Goal: Task Accomplishment & Management: Complete application form

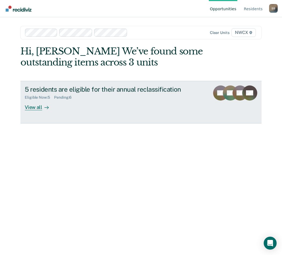
click at [35, 107] on div "View all" at bounding box center [40, 105] width 30 height 10
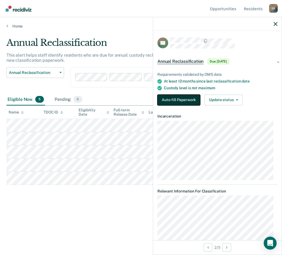
click at [181, 97] on button "Auto-fill Paperwork" at bounding box center [178, 99] width 43 height 11
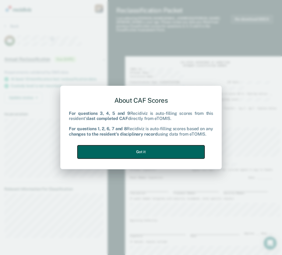
click at [175, 154] on button "Got it" at bounding box center [140, 151] width 127 height 13
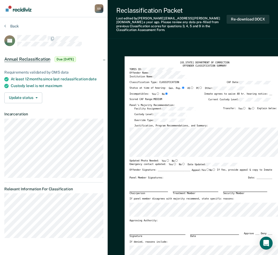
click at [254, 107] on input "No" at bounding box center [252, 108] width 3 height 2
type textarea "x"
radio input "true"
click at [175, 159] on input "No" at bounding box center [176, 160] width 3 height 2
type textarea "x"
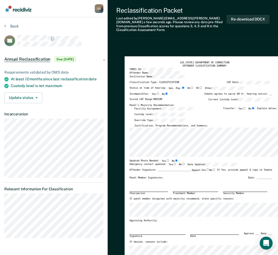
radio input "true"
click at [173, 163] on input "Yes" at bounding box center [174, 164] width 3 height 2
type textarea "x"
radio input "true"
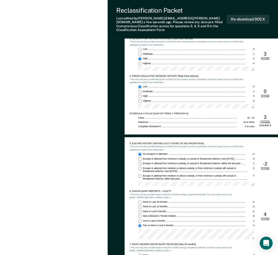
scroll to position [350, 0]
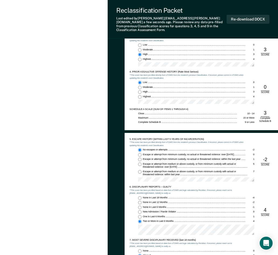
click at [139, 215] on input "One in Last 6 Months 1" at bounding box center [139, 216] width 3 height 3
type textarea "x"
radio input "true"
radio input "false"
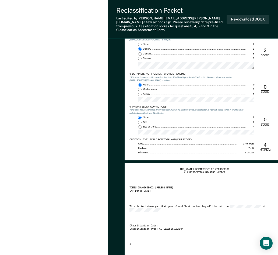
scroll to position [565, 0]
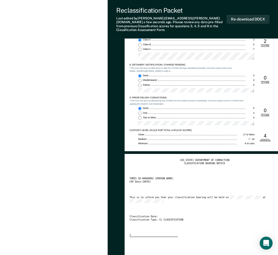
click at [210, 224] on div "TENNESSEE DEPARTMENT OF CORRECTION CLASSIFICATION HEARING NOTICE TOMIS ID: 0066…" at bounding box center [204, 197] width 150 height 78
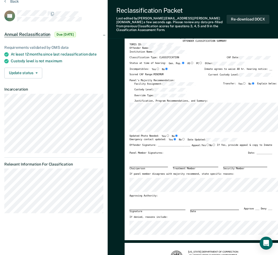
scroll to position [0, 0]
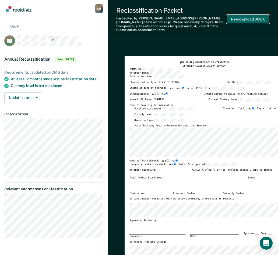
click at [249, 17] on button "Re-download DOCX" at bounding box center [248, 19] width 43 height 9
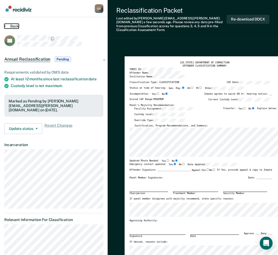
click at [12, 27] on button "Back" at bounding box center [11, 26] width 15 height 5
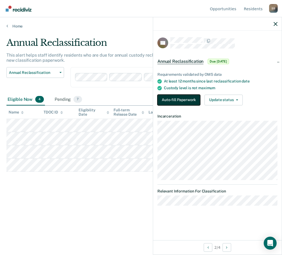
click at [196, 100] on button "Auto-fill Paperwork" at bounding box center [178, 99] width 43 height 11
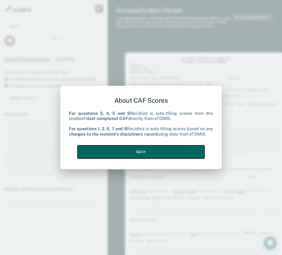
click at [156, 150] on button "Got it" at bounding box center [140, 151] width 127 height 13
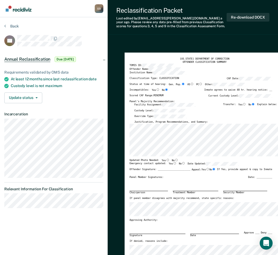
type textarea "x"
